Goal: Find contact information: Find contact information

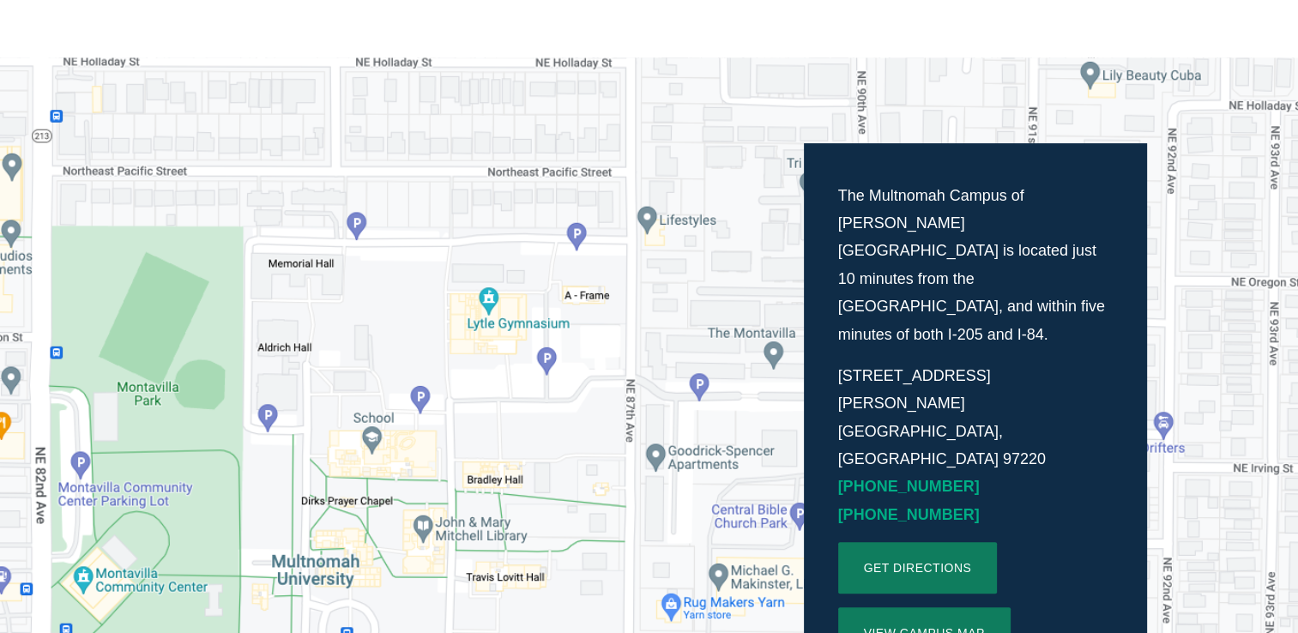
scroll to position [368, 0]
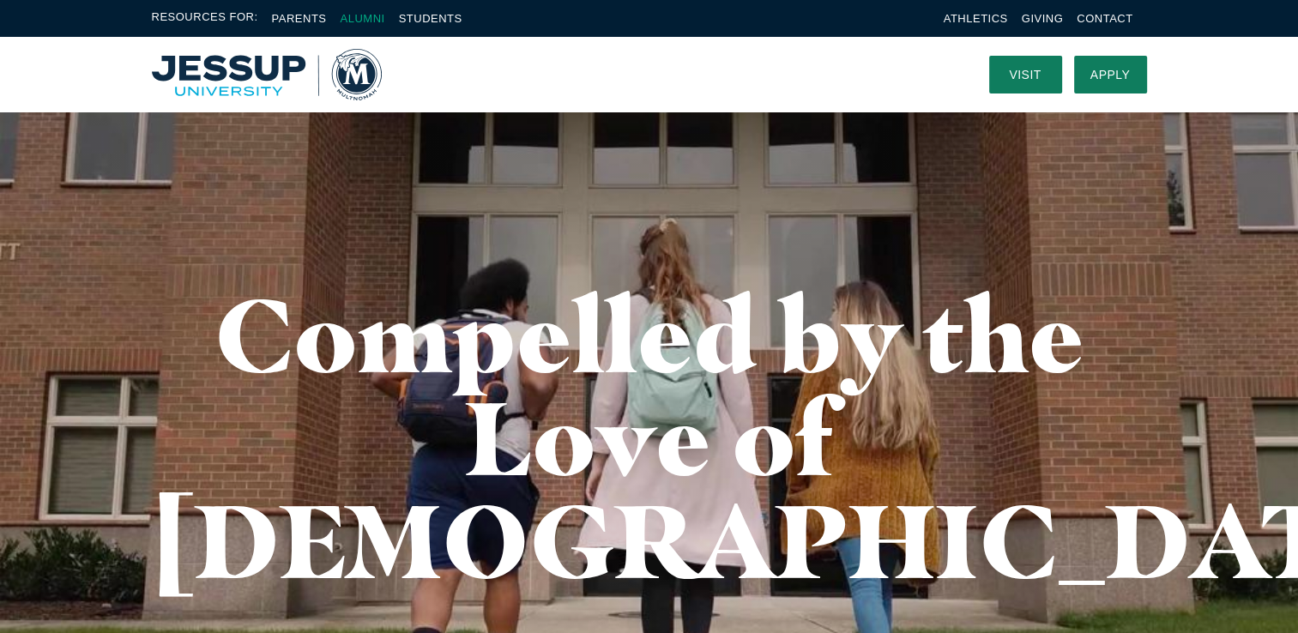
click at [374, 16] on link "Alumni" at bounding box center [362, 18] width 45 height 13
click at [1105, 17] on link "Contact" at bounding box center [1105, 18] width 56 height 13
